Goal: Navigation & Orientation: Find specific page/section

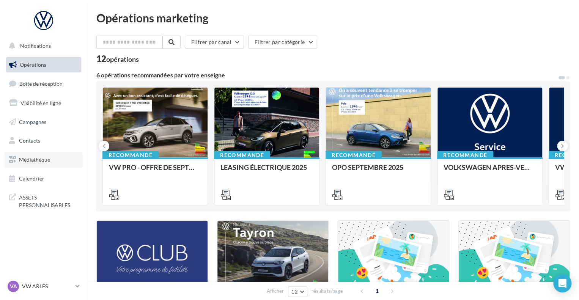
click at [53, 159] on link "Médiathèque" at bounding box center [44, 160] width 78 height 16
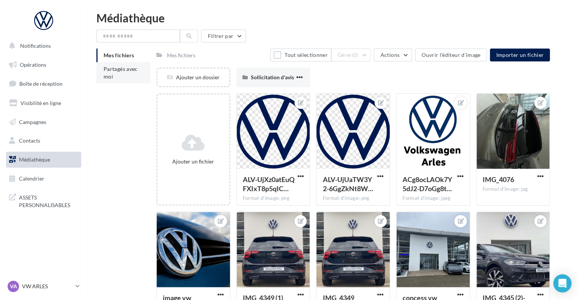
click at [115, 69] on span "Partagés avec moi" at bounding box center [121, 73] width 34 height 14
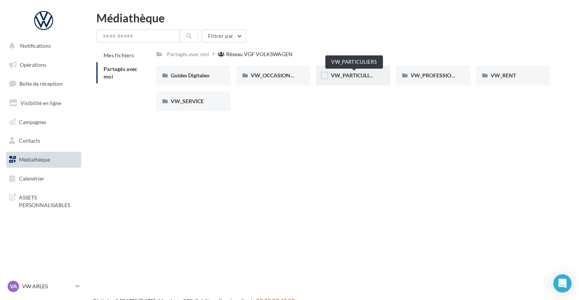
click at [349, 77] on span "VW_PARTICULIERS" at bounding box center [354, 75] width 47 height 6
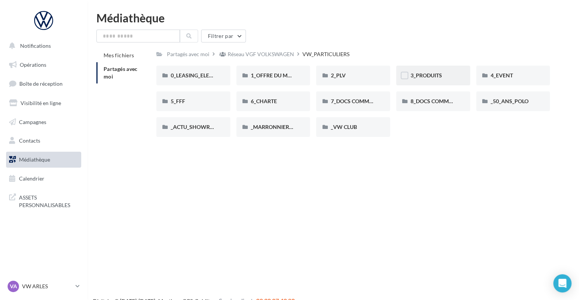
click at [443, 75] on div "3_PRODUITS" at bounding box center [433, 76] width 45 height 8
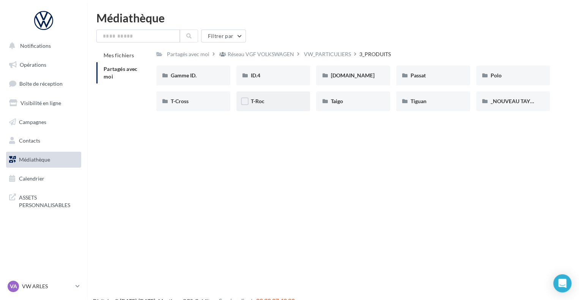
click at [265, 106] on div "T-Roc" at bounding box center [274, 102] width 74 height 20
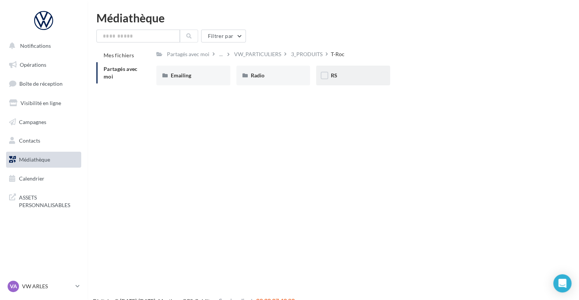
click at [337, 76] on div "RS" at bounding box center [353, 76] width 45 height 8
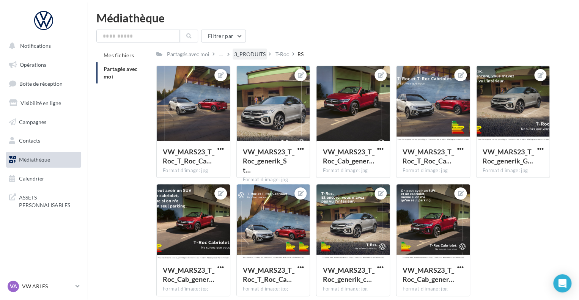
click at [251, 49] on div "3_PRODUITS" at bounding box center [250, 54] width 35 height 11
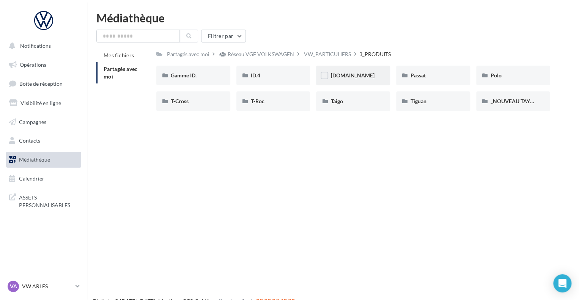
click at [345, 79] on div "ID.Buzz" at bounding box center [353, 76] width 45 height 8
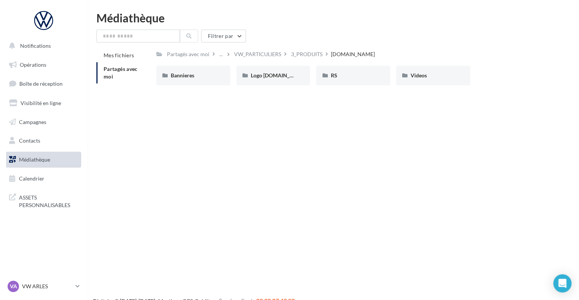
click at [345, 79] on div "RS" at bounding box center [353, 76] width 45 height 8
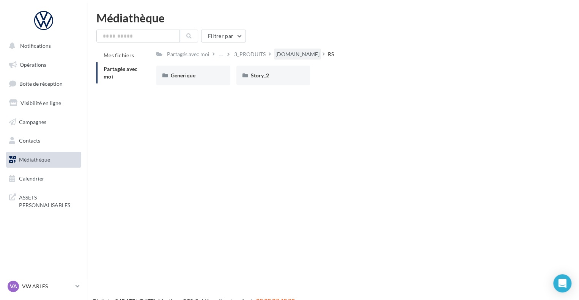
click at [276, 58] on div "ID.Buzz" at bounding box center [298, 54] width 44 height 8
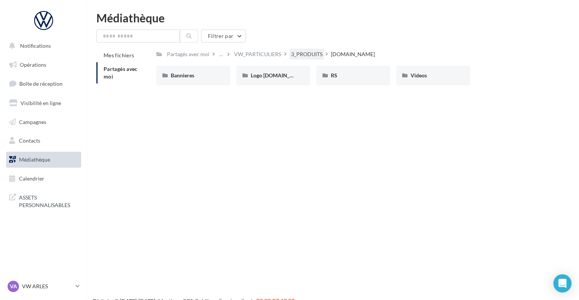
click at [292, 58] on div "3_PRODUITS" at bounding box center [307, 54] width 35 height 11
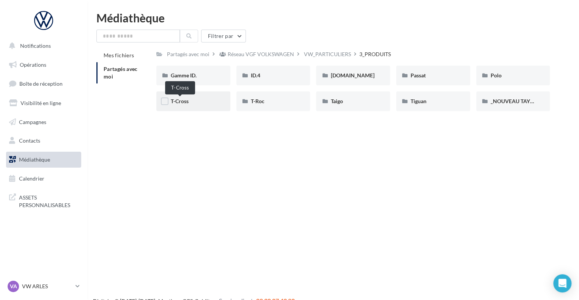
click at [181, 99] on span "T-Cross" at bounding box center [180, 101] width 18 height 6
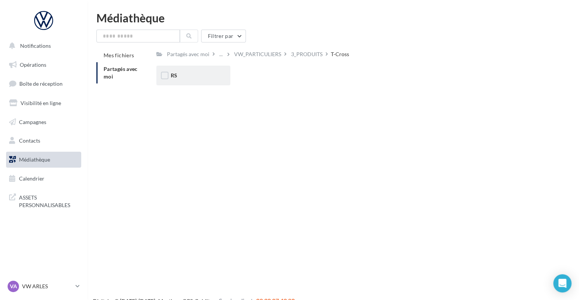
click at [193, 71] on div "RS" at bounding box center [193, 76] width 74 height 20
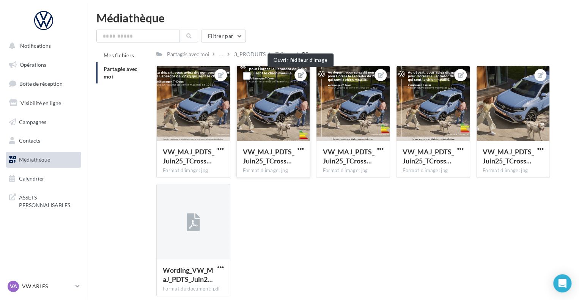
click at [300, 77] on icon at bounding box center [301, 75] width 6 height 5
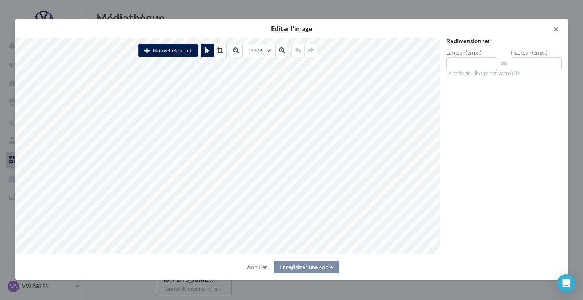
click at [561, 26] on button "button" at bounding box center [553, 30] width 30 height 23
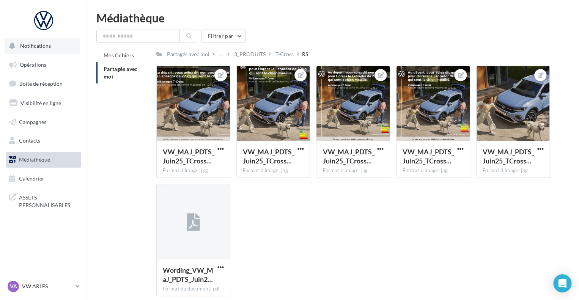
click at [34, 45] on span "Notifications" at bounding box center [35, 46] width 31 height 6
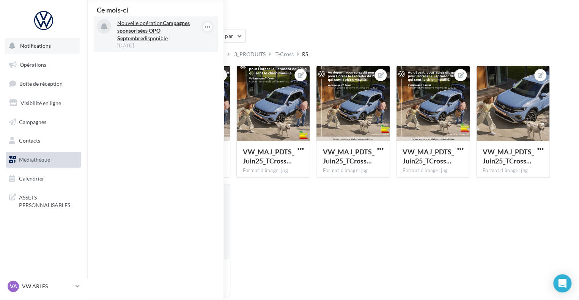
click at [149, 31] on strong "Campagnes sponsorisées OPO Septembre" at bounding box center [153, 31] width 73 height 22
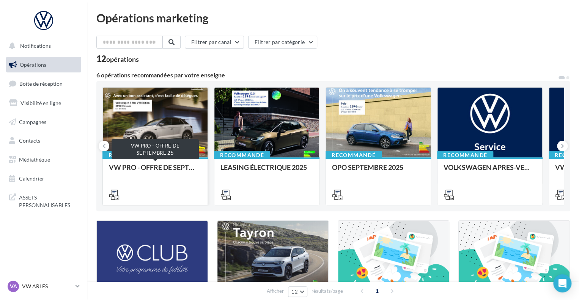
click at [159, 165] on div "VW PRO - OFFRE DE SEPTEMBRE 25" at bounding box center [155, 171] width 93 height 15
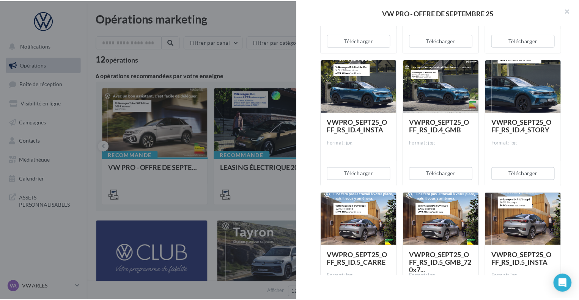
scroll to position [1335, 0]
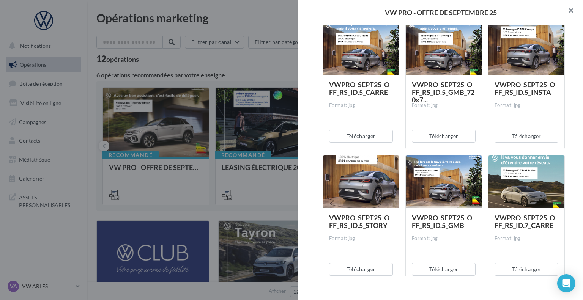
click at [570, 12] on button "button" at bounding box center [568, 11] width 30 height 23
